Goal: Task Accomplishment & Management: Use online tool/utility

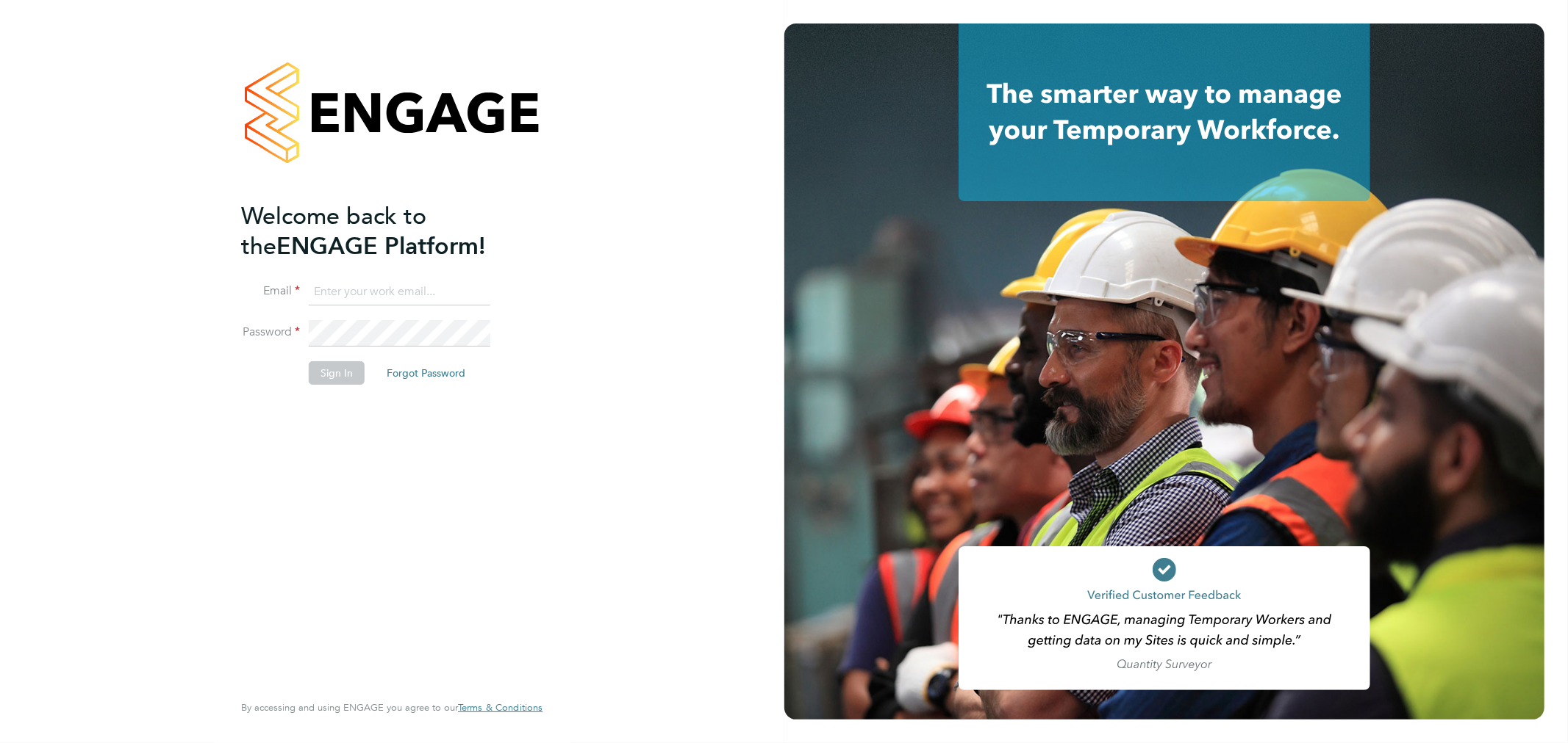
click at [342, 293] on input at bounding box center [399, 292] width 182 height 26
type input "Beverley.Brewins@uk.g4s.com"
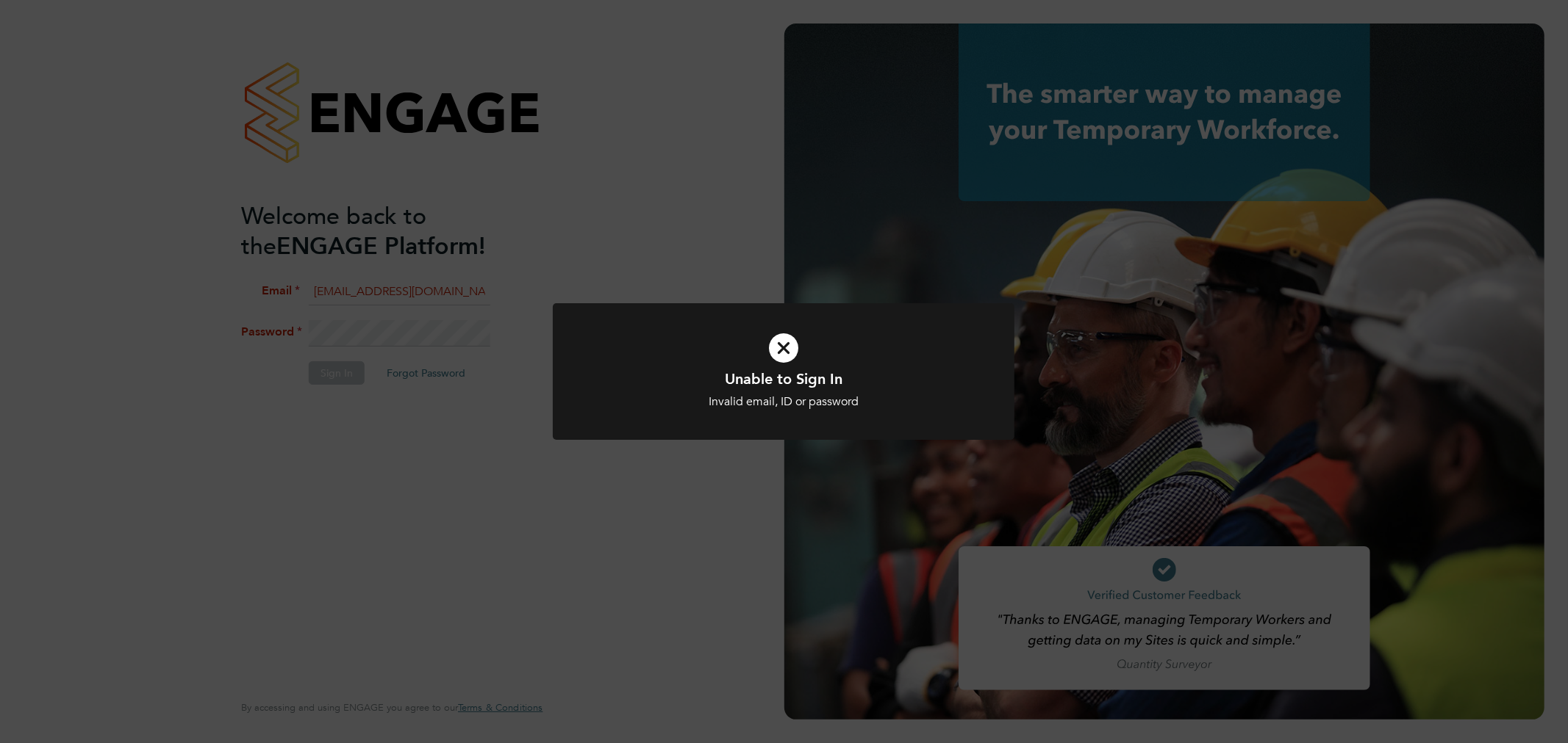
click at [488, 327] on div "Unable to Sign In Invalid email, ID or password Cancel Okay" at bounding box center [784, 372] width 1568 height 743
click at [789, 348] on icon at bounding box center [784, 348] width 382 height 57
click at [786, 344] on icon at bounding box center [784, 348] width 382 height 57
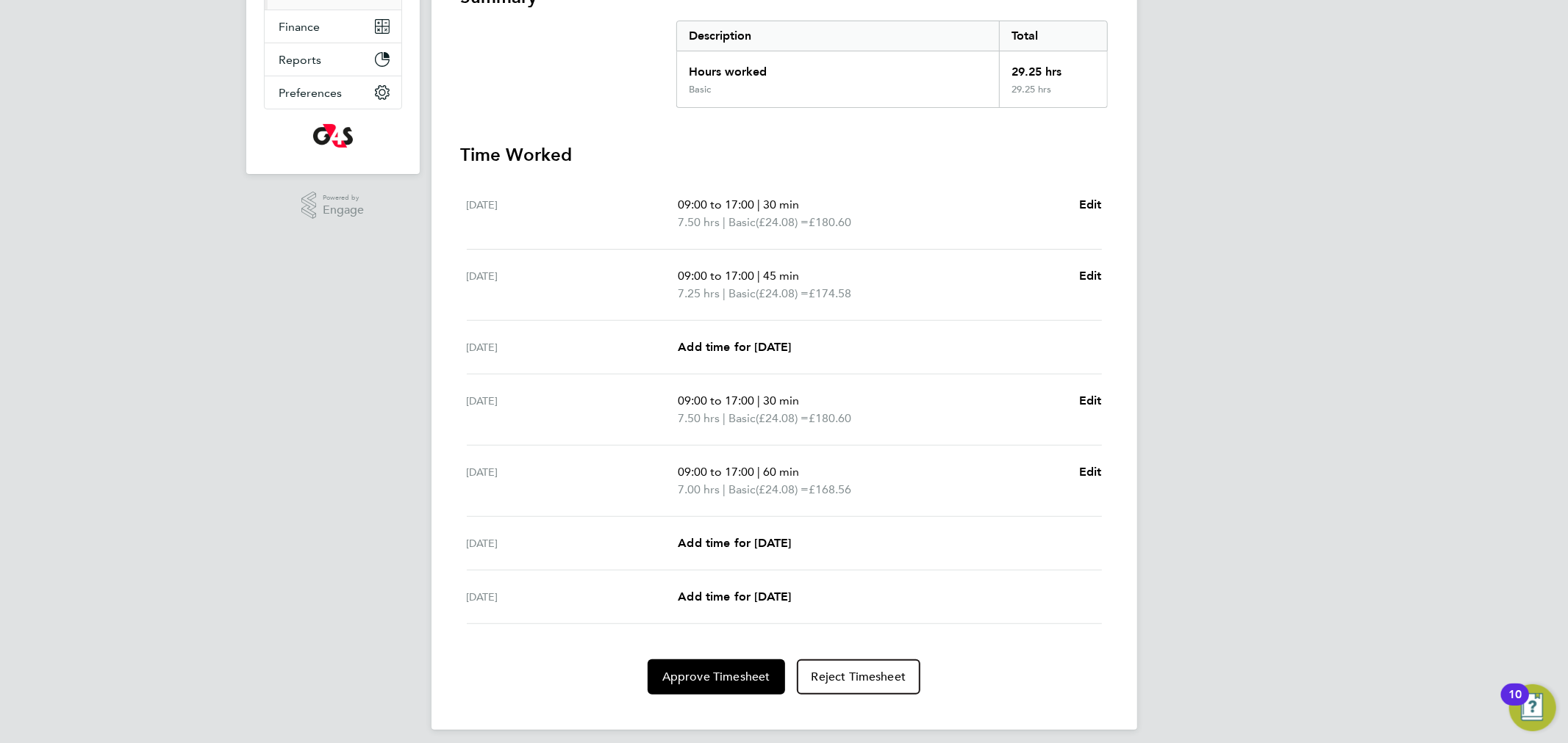
scroll to position [298, 0]
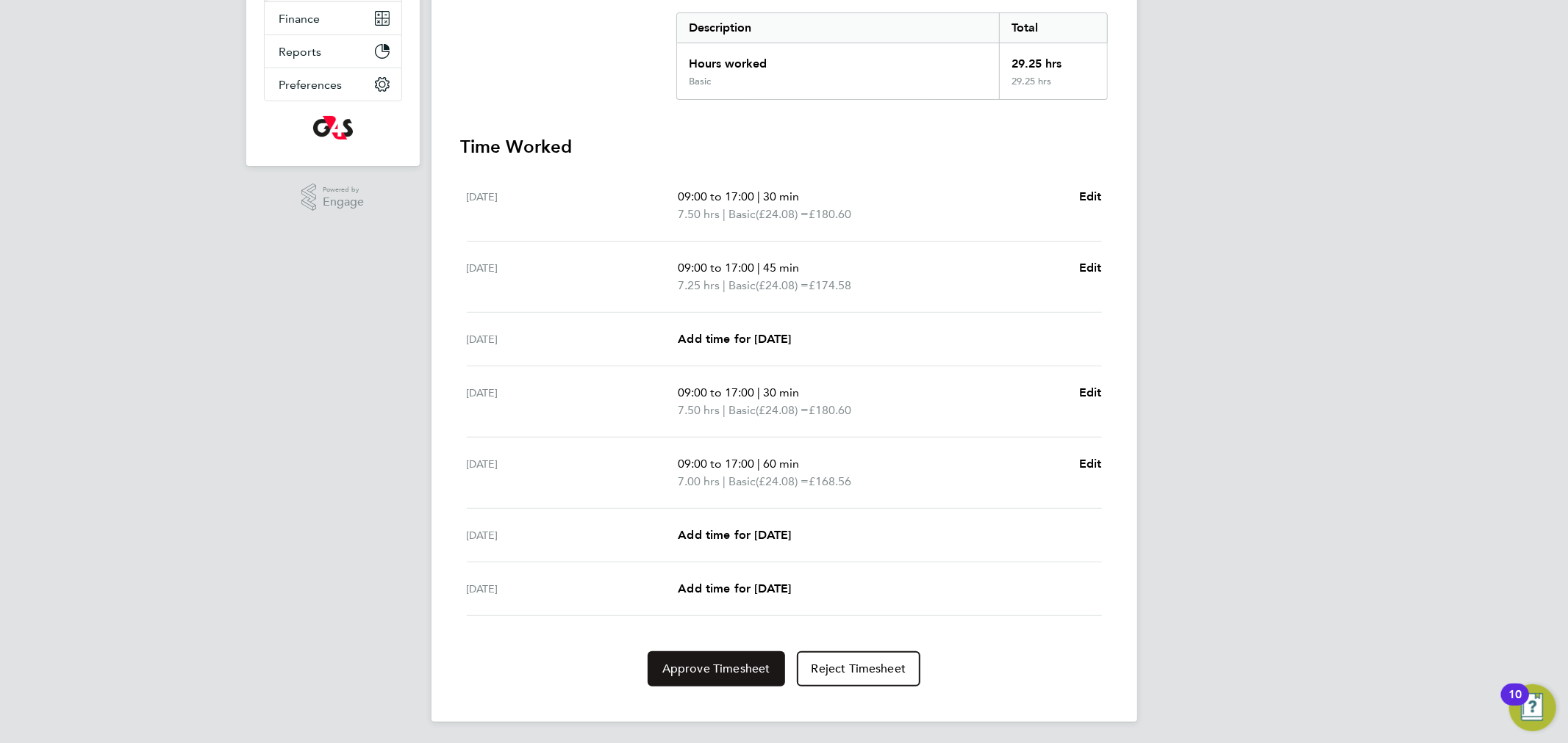
click at [732, 670] on span "Approve Timesheet" at bounding box center [716, 669] width 108 height 14
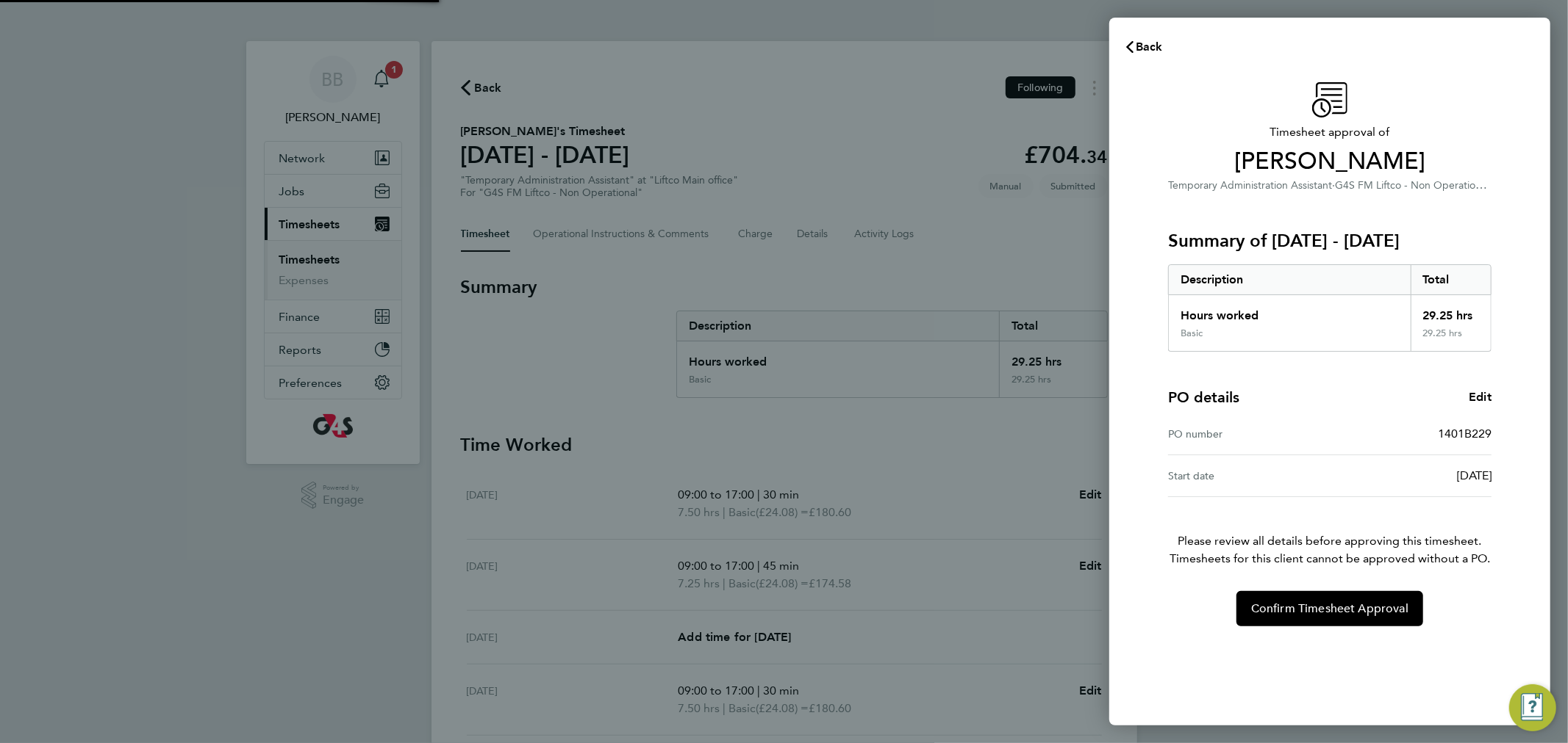
click at [732, 670] on div "Back Timesheet approval of [PERSON_NAME] Temporary Administration Assistant · G…" at bounding box center [784, 372] width 1568 height 743
click at [1374, 602] on span "Confirm Timesheet Approval" at bounding box center [1329, 608] width 157 height 14
